Goal: Task Accomplishment & Management: Use online tool/utility

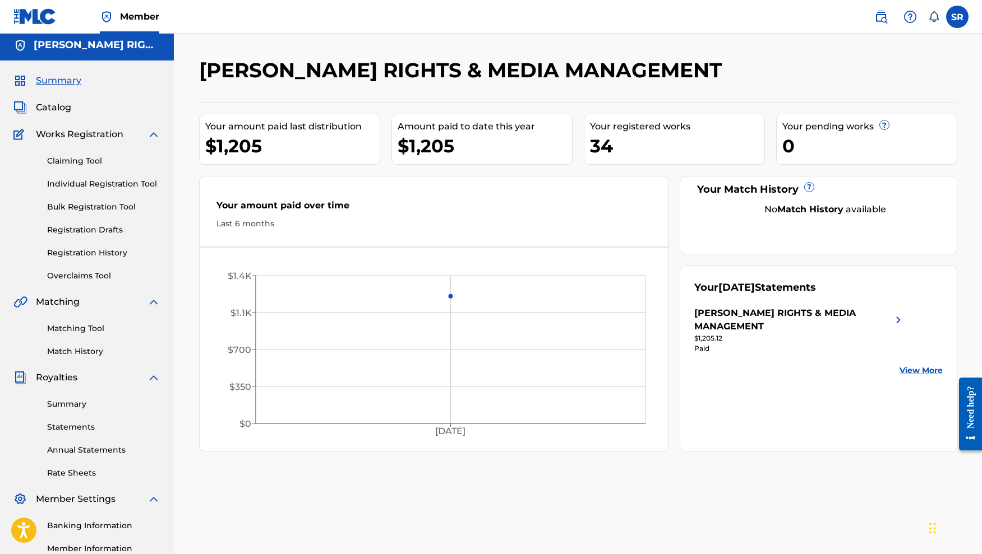
scroll to position [3, 0]
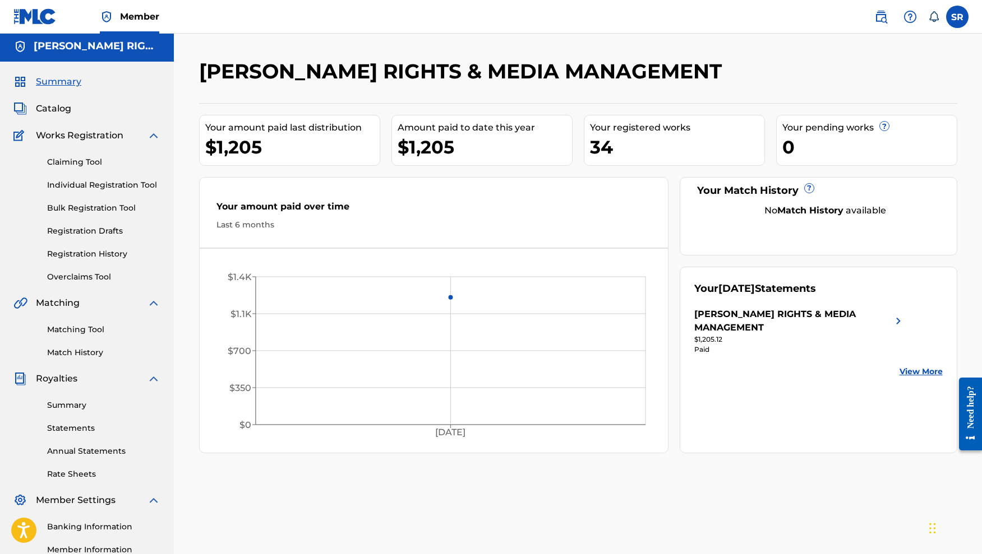
click at [66, 112] on span "Catalog" at bounding box center [53, 108] width 35 height 13
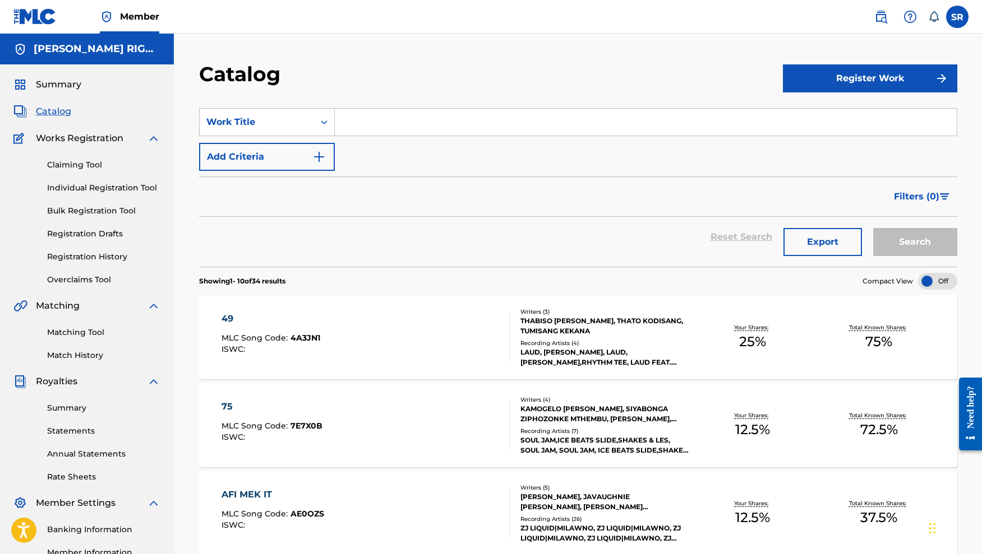
click at [81, 163] on link "Claiming Tool" at bounding box center [103, 165] width 113 height 12
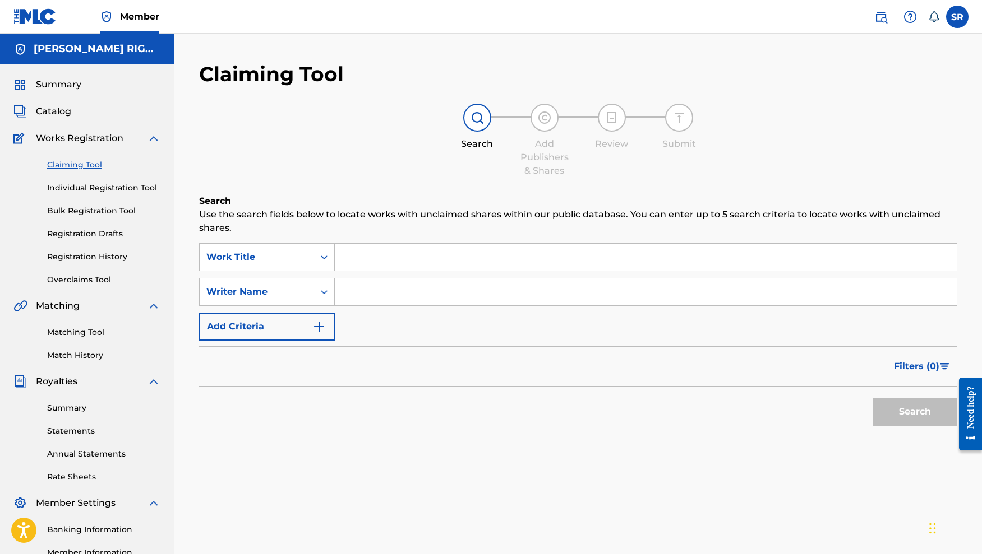
click at [369, 261] on input "Search Form" at bounding box center [646, 257] width 622 height 27
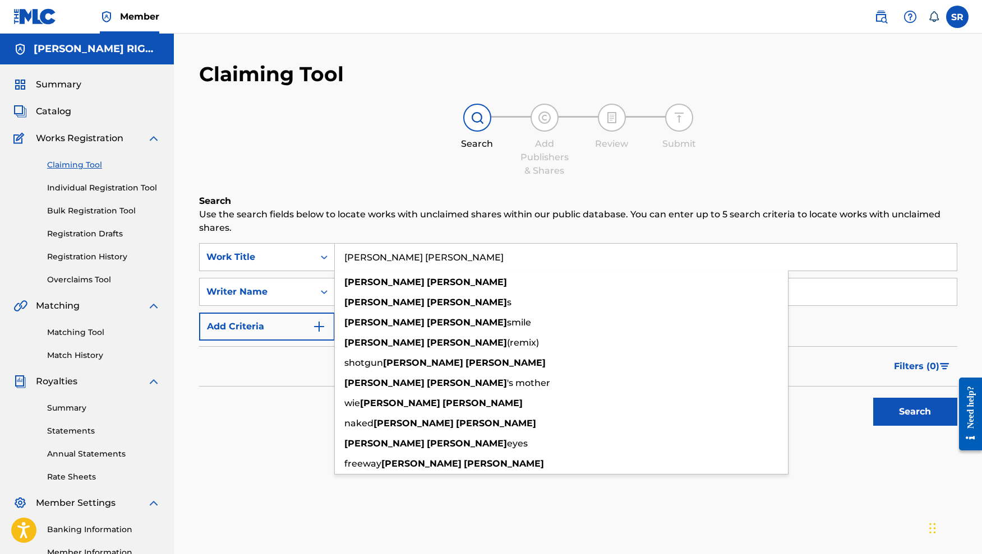
type input "[PERSON_NAME] [PERSON_NAME]"
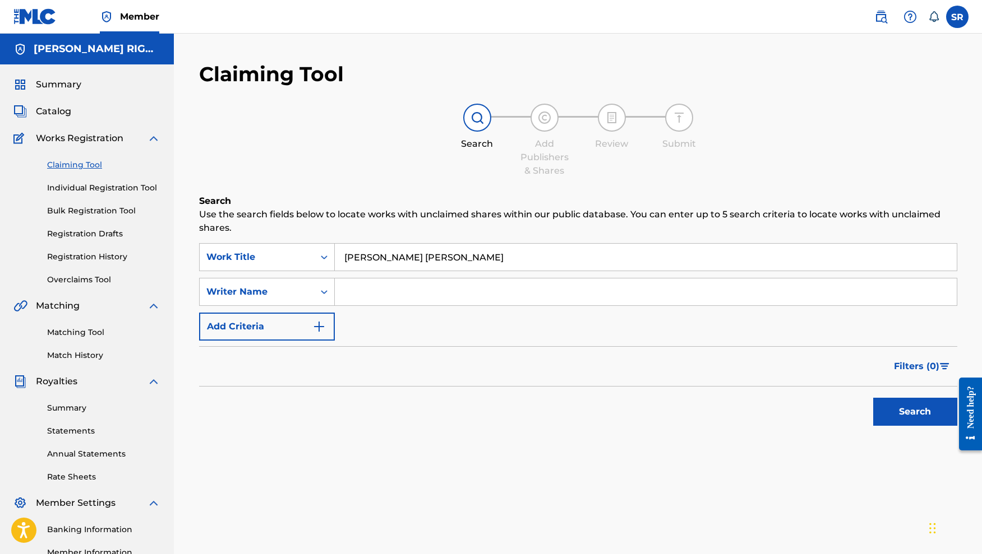
click at [239, 428] on div "Search" at bounding box center [578, 409] width 758 height 45
click at [383, 298] on input "Search Form" at bounding box center [646, 292] width 622 height 27
paste input "Osaretin"
type input "Osaretin"
click at [878, 395] on div "Search" at bounding box center [912, 409] width 90 height 45
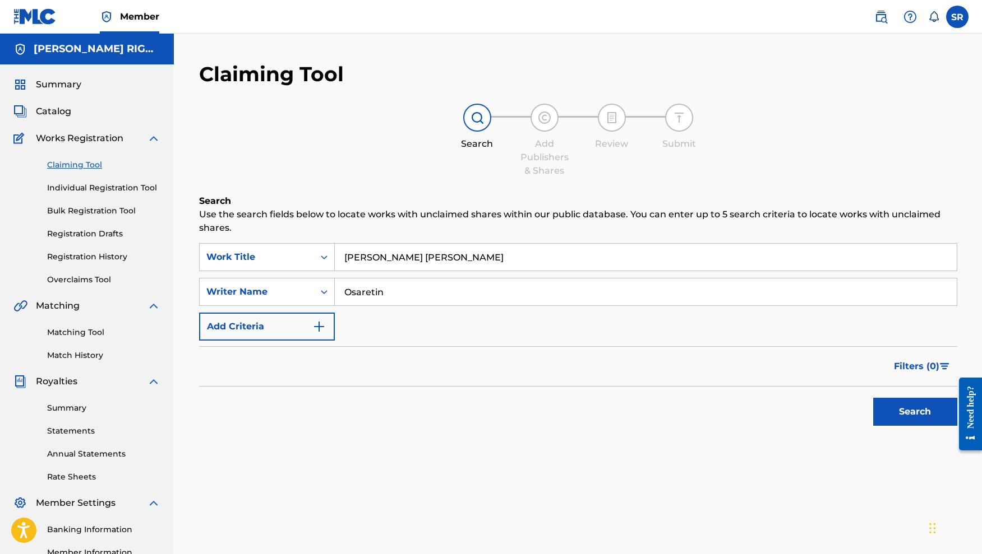
click at [894, 408] on button "Search" at bounding box center [915, 412] width 84 height 28
click at [413, 294] on input "Osaretin" at bounding box center [646, 292] width 622 height 27
click at [317, 290] on div "Search Form" at bounding box center [324, 292] width 20 height 20
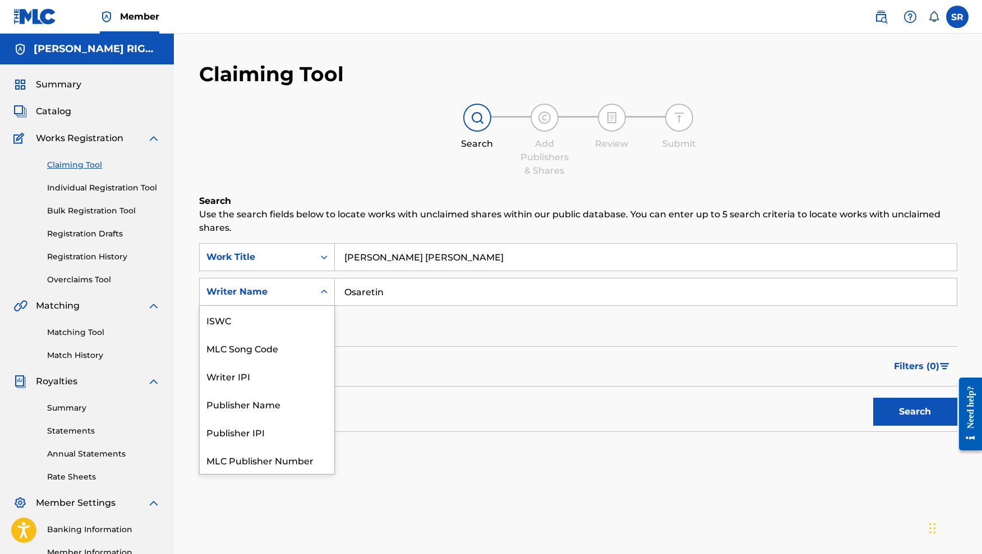
scroll to position [28, 0]
click at [409, 283] on input "Osaretin" at bounding box center [646, 292] width 622 height 27
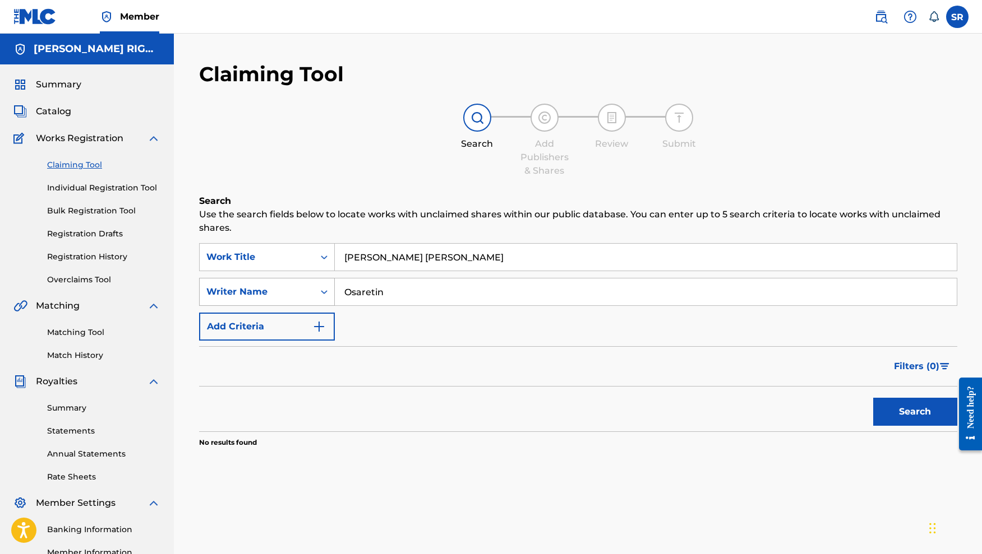
drag, startPoint x: 417, startPoint y: 294, endPoint x: 318, endPoint y: 284, distance: 98.7
click at [318, 284] on div "SearchWithCriteriad1035992-ba72-4ee9-875b-ed5fe6f85438 Writer Name Osaretin" at bounding box center [578, 292] width 758 height 28
drag, startPoint x: 939, startPoint y: 418, endPoint x: 905, endPoint y: 417, distance: 33.1
click at [939, 418] on button "Search" at bounding box center [915, 412] width 84 height 28
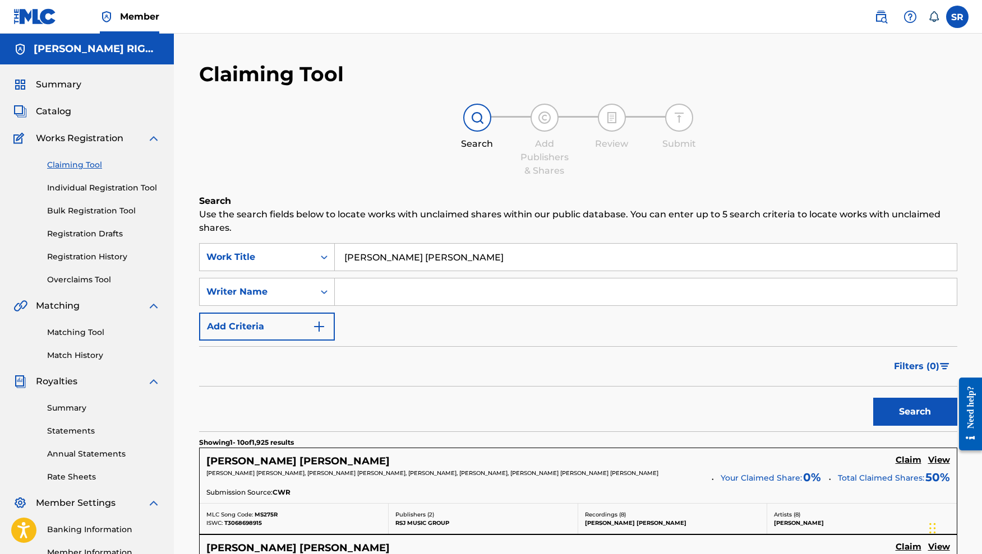
scroll to position [0, 0]
click at [382, 292] on input "Search Form" at bounding box center [646, 292] width 622 height 27
click at [914, 412] on button "Search" at bounding box center [915, 412] width 84 height 28
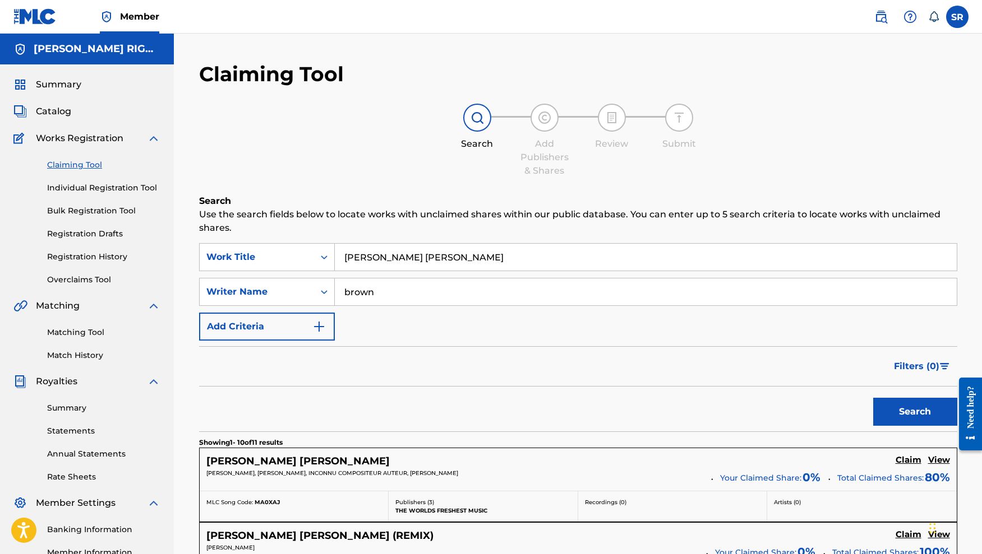
click at [343, 293] on input "brown" at bounding box center [646, 292] width 622 height 27
type input "[PERSON_NAME]"
click at [914, 412] on button "Search" at bounding box center [915, 412] width 84 height 28
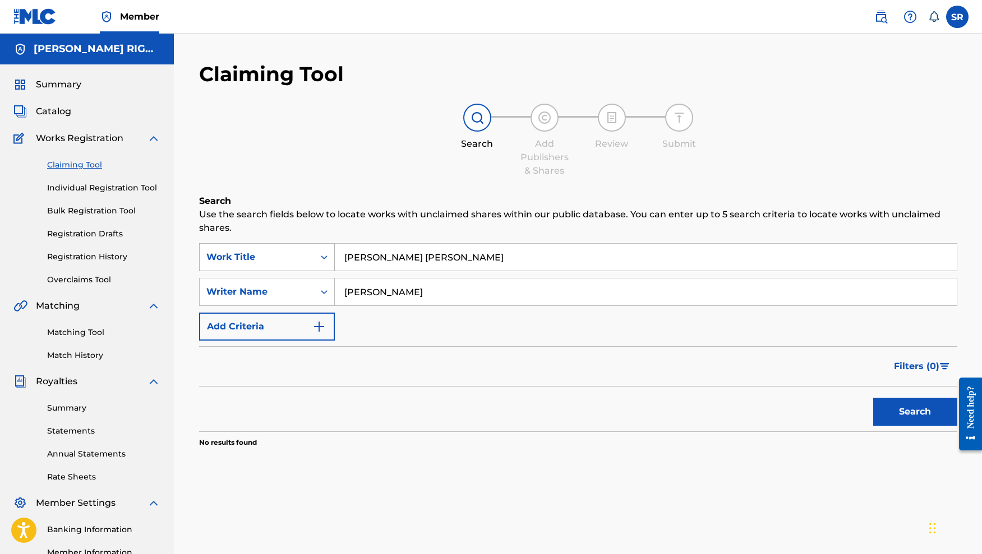
drag, startPoint x: 423, startPoint y: 297, endPoint x: 311, endPoint y: 251, distance: 121.2
click at [315, 255] on div "SearchWithCriteriaef5cbc91-b87d-456d-9782-ce36a42b3f58 Work Title [PERSON_NAME]…" at bounding box center [578, 292] width 758 height 98
